Goal: Task Accomplishment & Management: Use online tool/utility

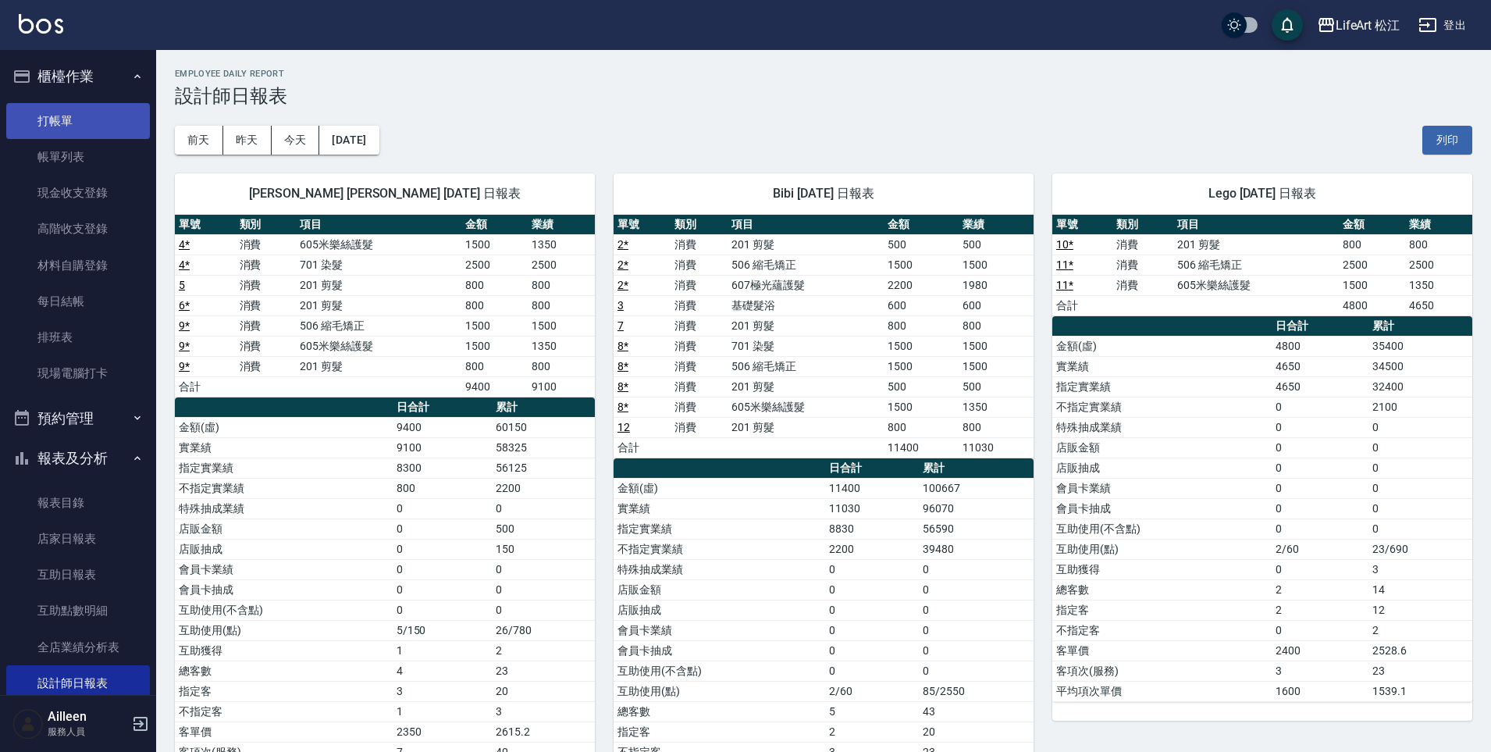
click at [89, 119] on link "打帳單" at bounding box center [78, 121] width 144 height 36
